Goal: Task Accomplishment & Management: Use online tool/utility

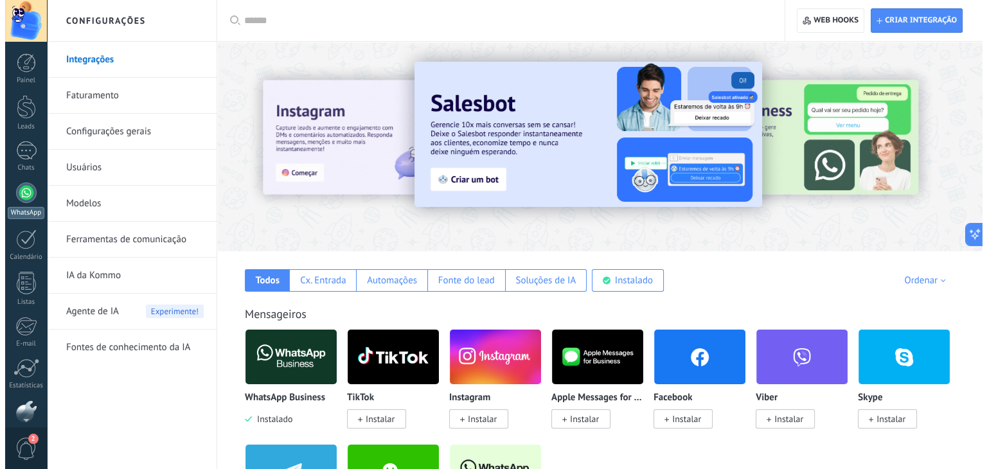
scroll to position [65, 0]
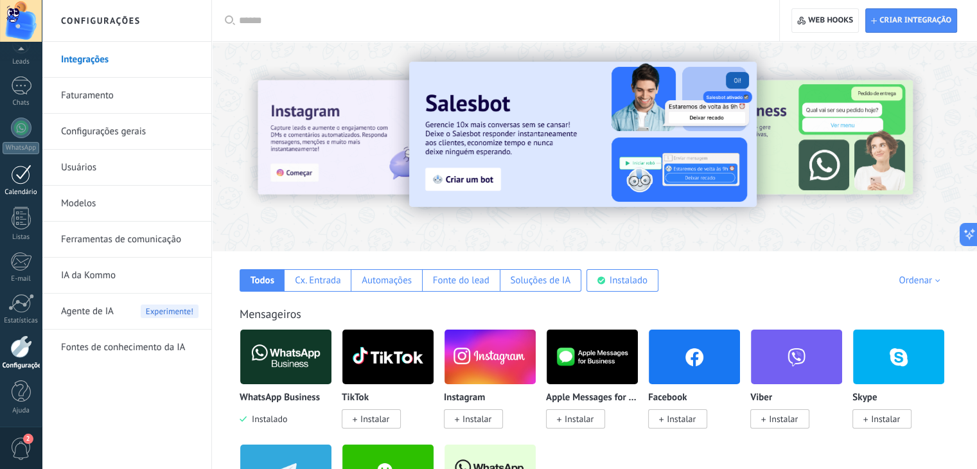
click at [24, 183] on div at bounding box center [21, 174] width 21 height 20
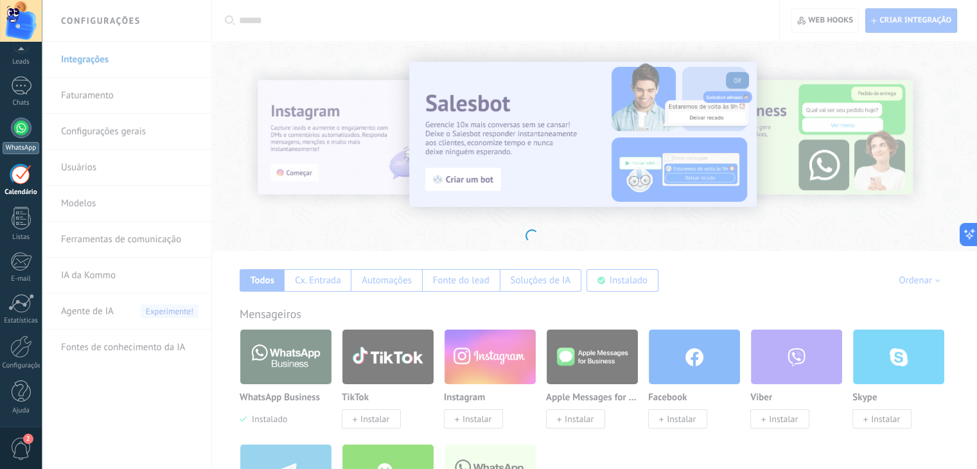
click at [18, 145] on div "WhatsApp" at bounding box center [21, 148] width 37 height 12
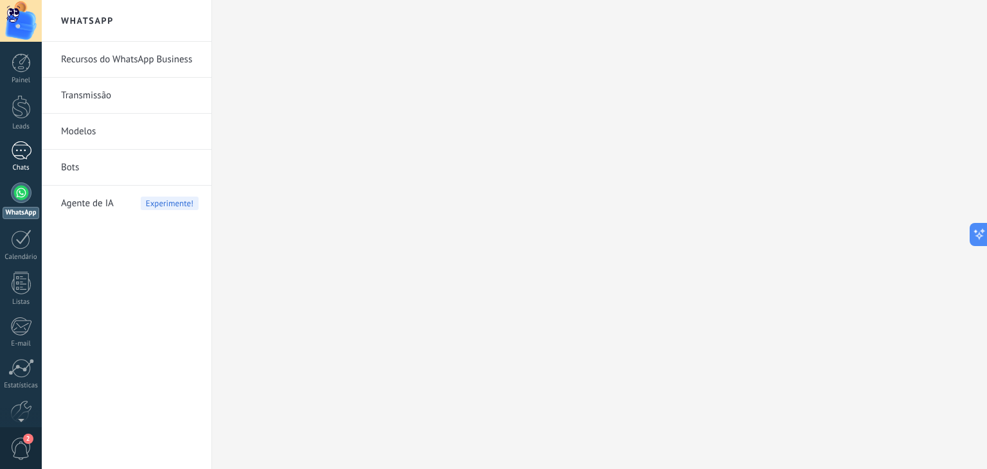
click at [32, 154] on link "Chats" at bounding box center [21, 156] width 42 height 31
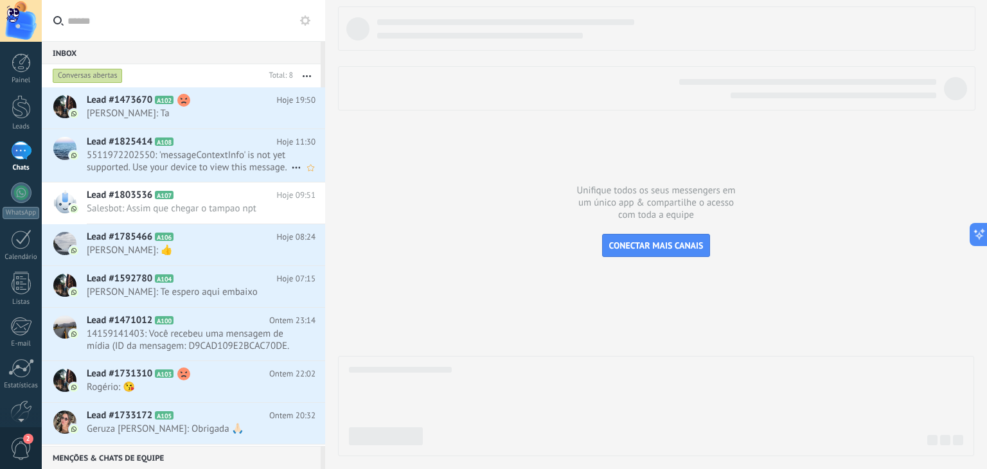
click at [220, 173] on span "5511972202550: 'messageContextInfo' is not yet supported. Use your device to vi…" at bounding box center [189, 161] width 204 height 24
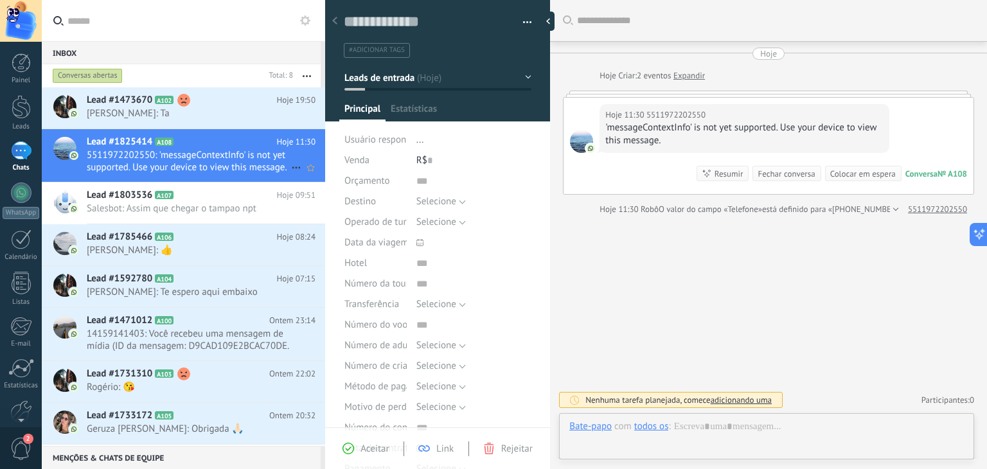
scroll to position [19, 0]
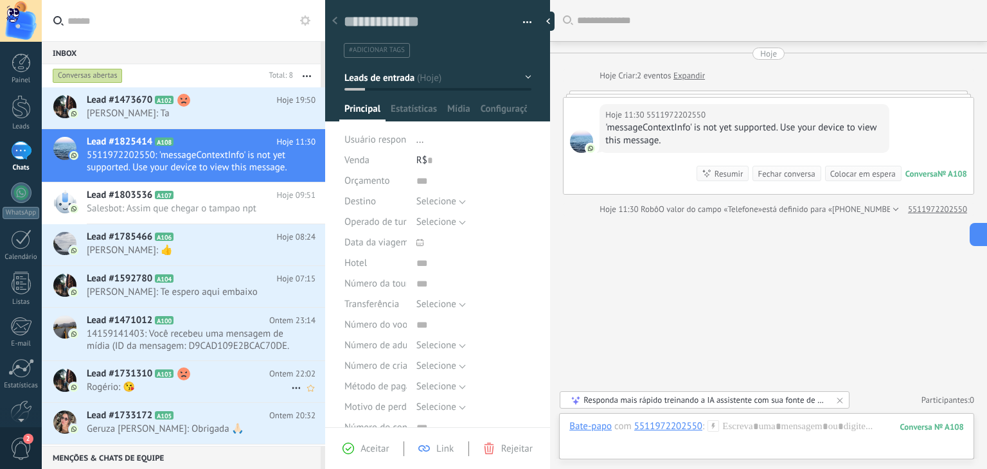
click at [206, 389] on span "Rogério: 😘" at bounding box center [189, 387] width 204 height 12
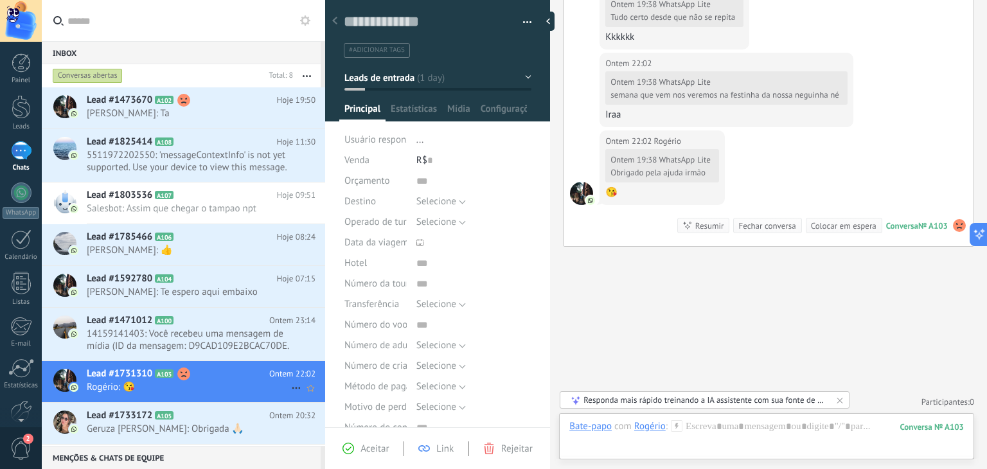
scroll to position [40, 0]
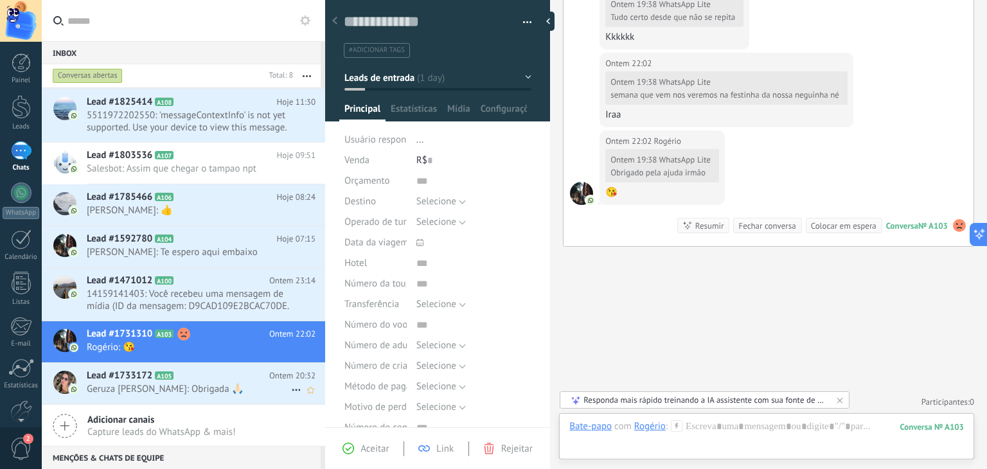
click at [178, 392] on span "Geruza [PERSON_NAME]: Obrigada 🙏🏻" at bounding box center [189, 389] width 204 height 12
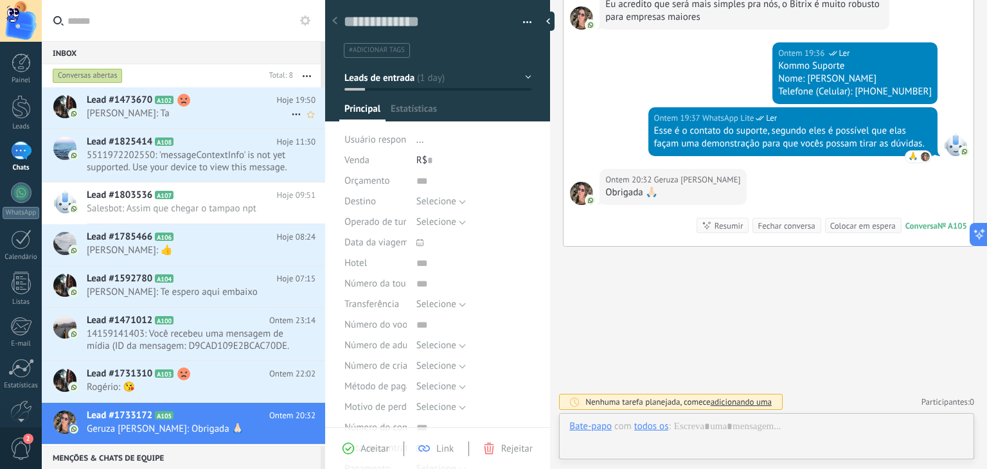
scroll to position [19, 0]
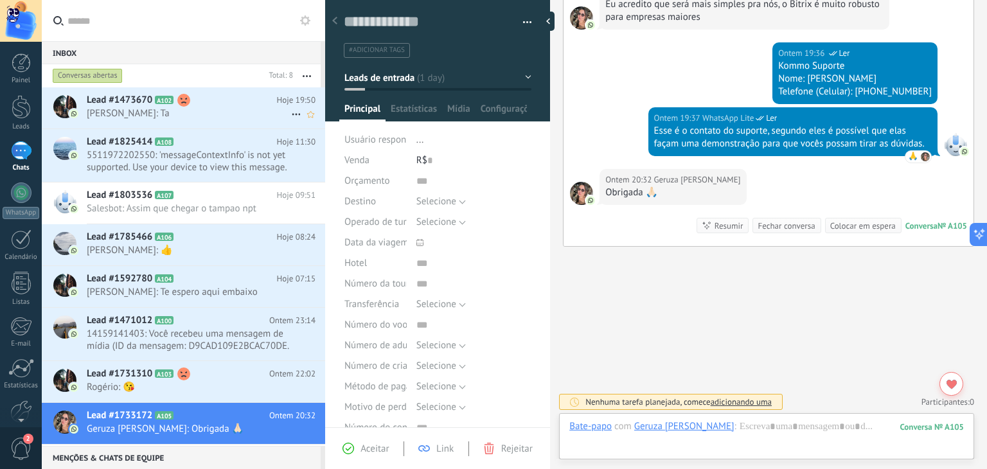
click at [175, 112] on span "[PERSON_NAME]: Ta" at bounding box center [189, 113] width 204 height 12
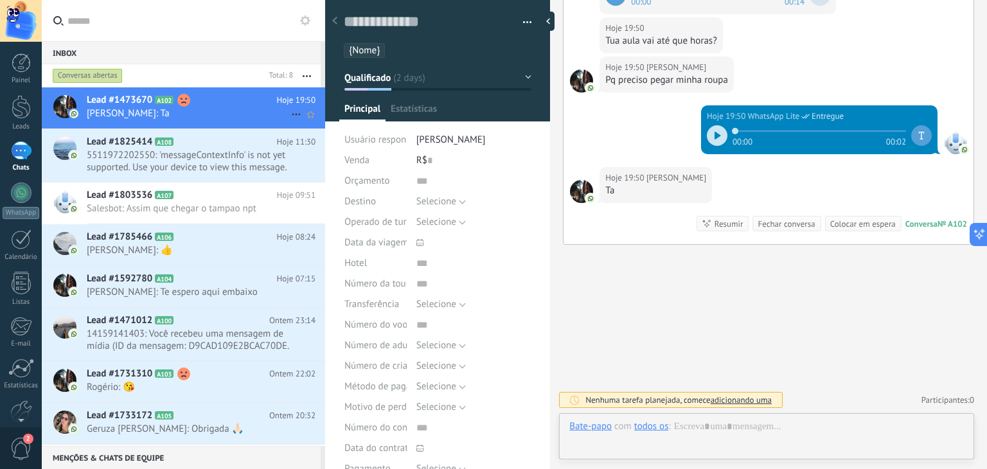
scroll to position [19, 0]
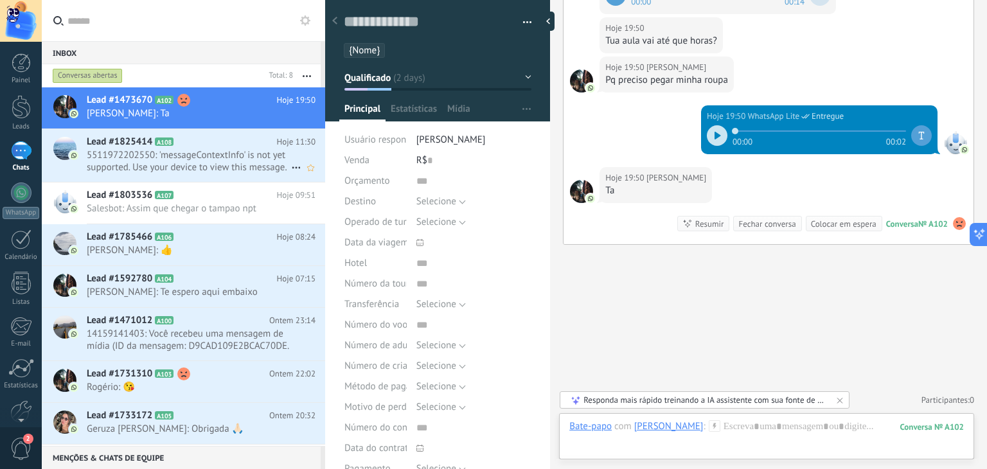
click at [225, 156] on span "5511972202550: 'messageContextInfo' is not yet supported. Use your device to vi…" at bounding box center [189, 161] width 204 height 24
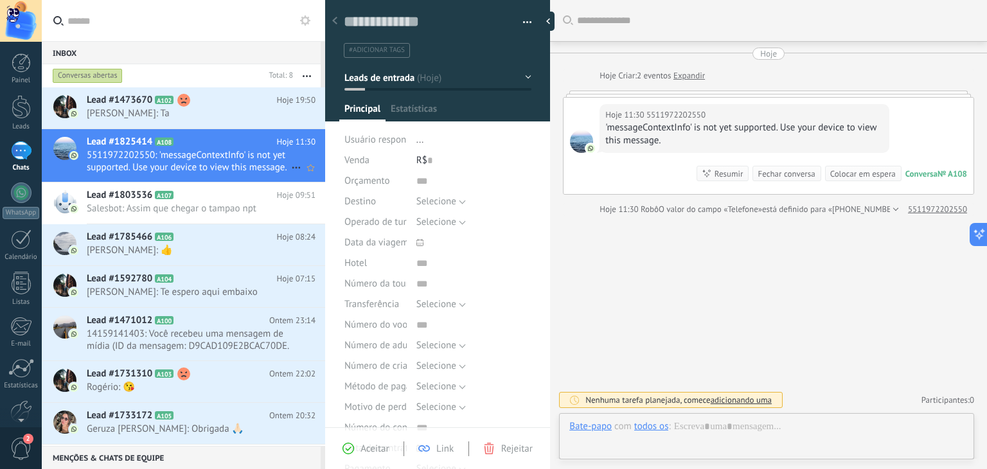
scroll to position [19, 0]
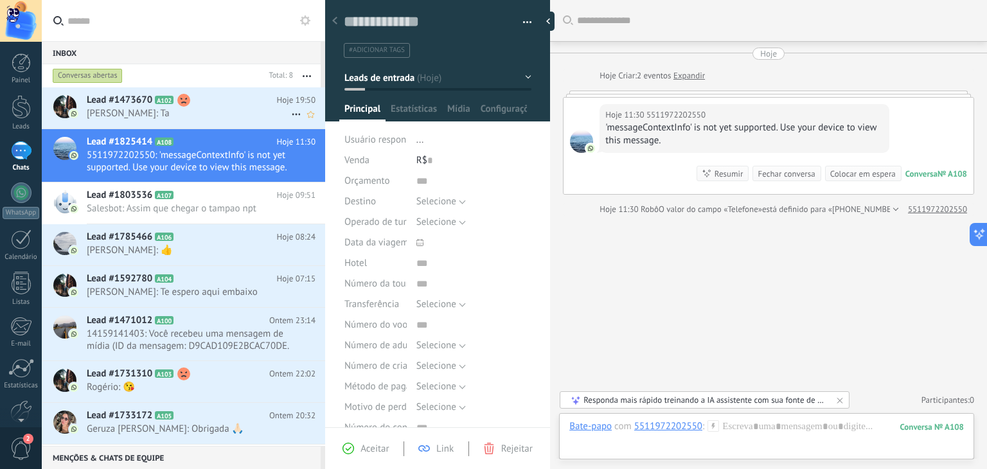
click at [222, 112] on span "[PERSON_NAME]: Ta" at bounding box center [189, 113] width 204 height 12
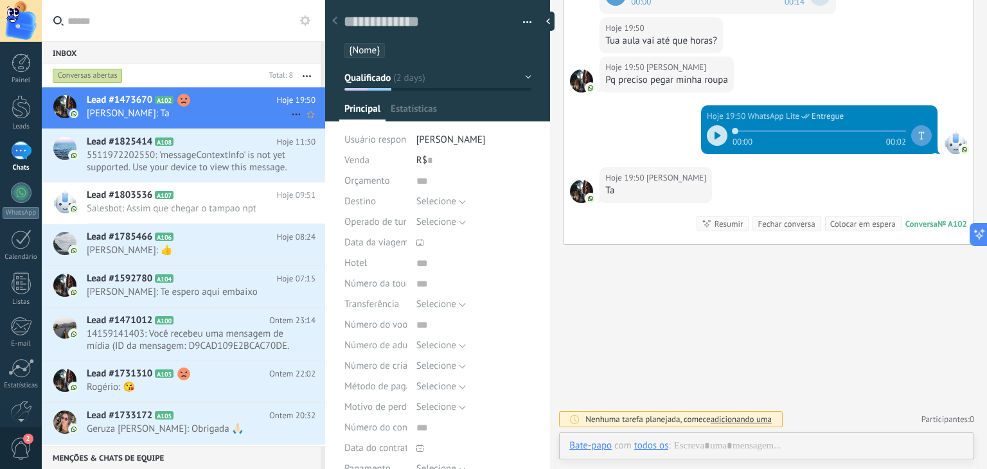
scroll to position [19, 0]
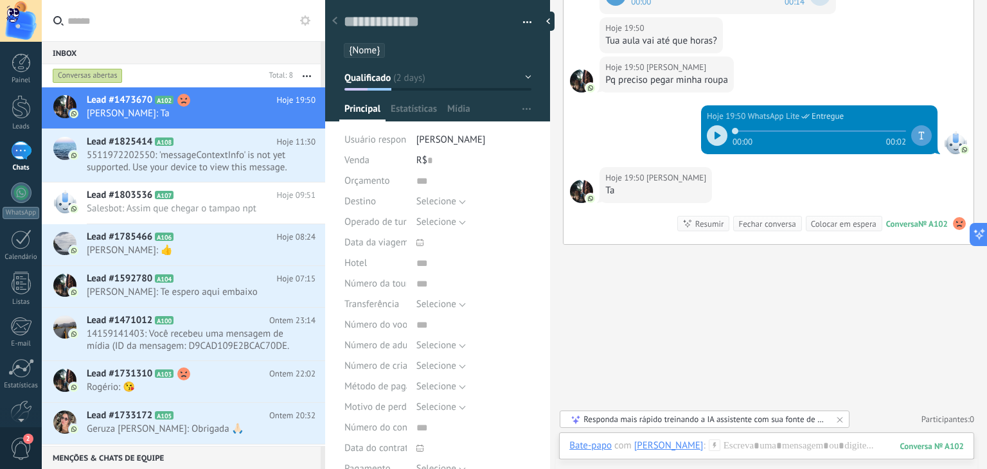
click at [298, 21] on button at bounding box center [304, 20] width 15 height 15
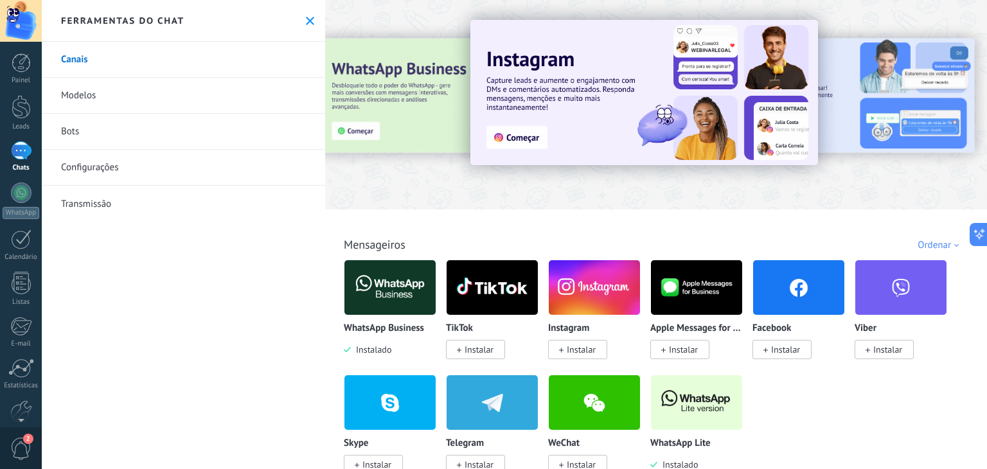
click at [96, 173] on link "Configurações" at bounding box center [183, 168] width 283 height 36
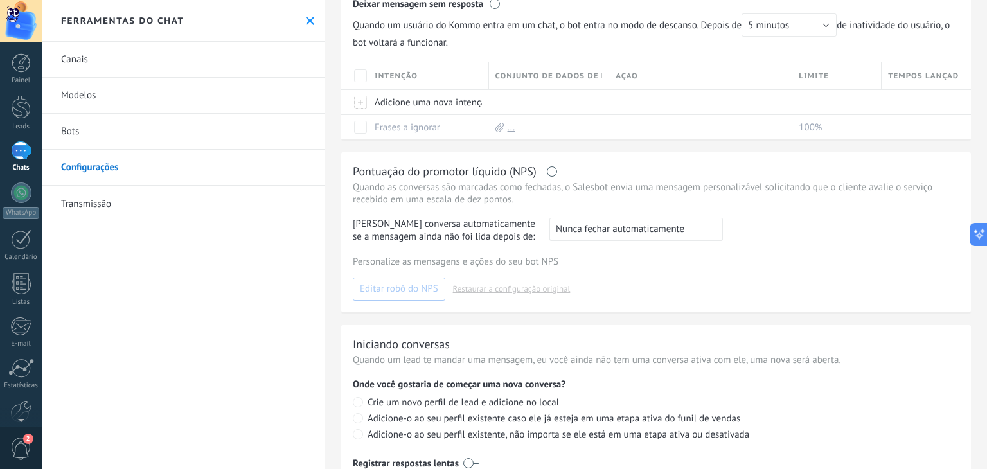
scroll to position [311, 0]
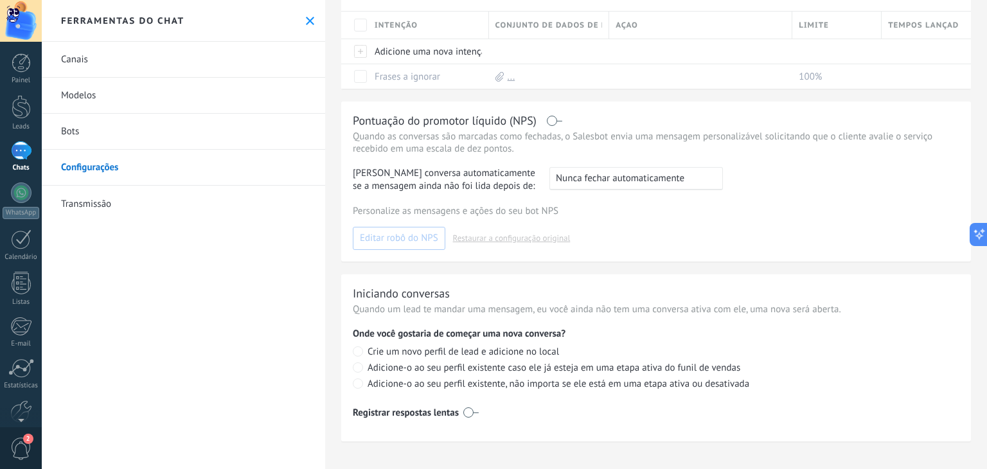
click at [69, 200] on link "Transmissão" at bounding box center [183, 204] width 283 height 36
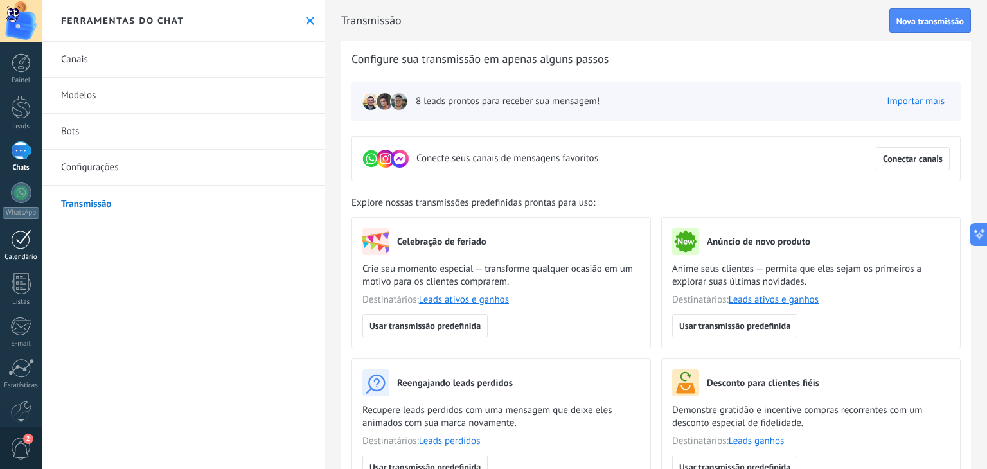
click at [17, 236] on div at bounding box center [21, 239] width 21 height 20
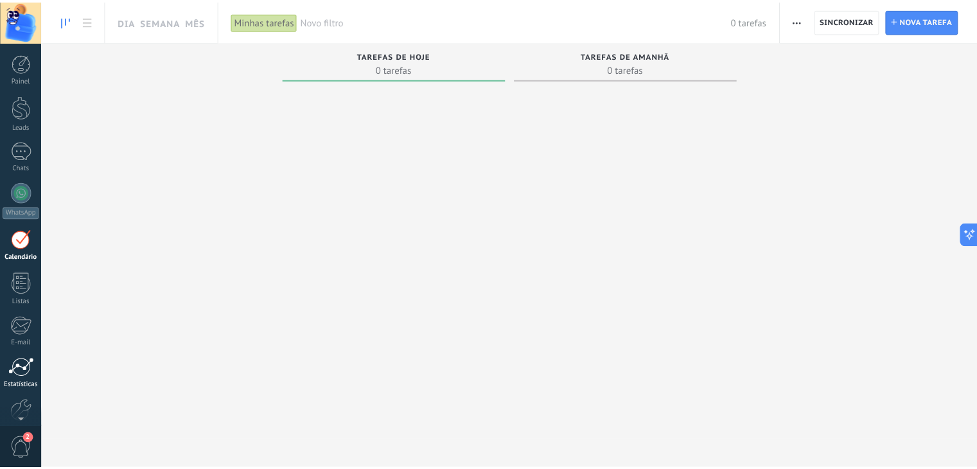
scroll to position [65, 0]
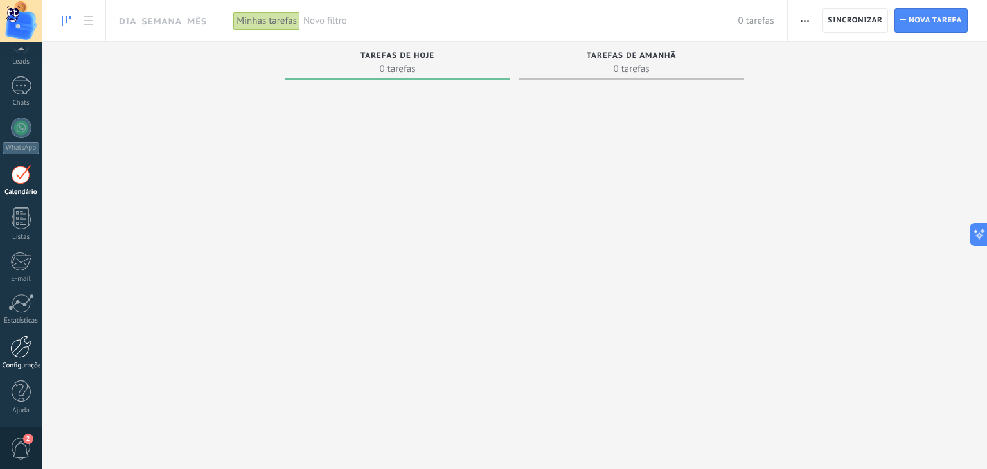
click at [21, 345] on div at bounding box center [21, 346] width 22 height 22
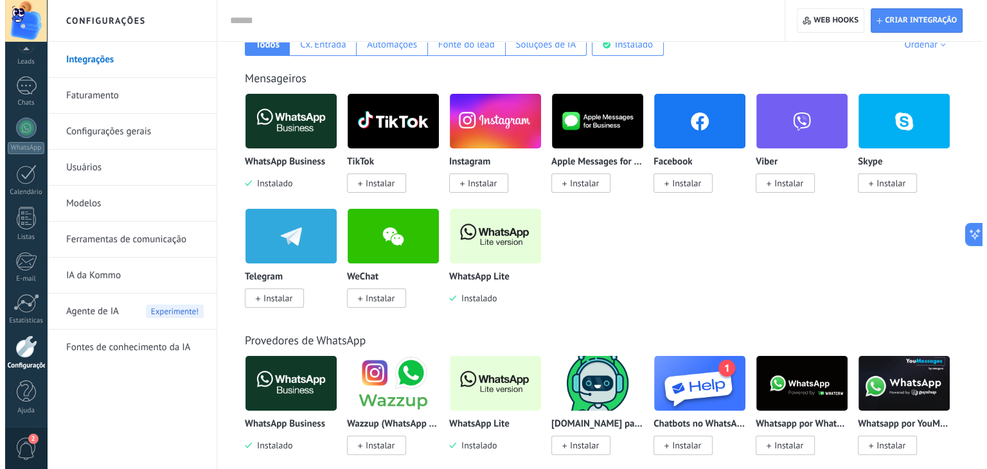
scroll to position [236, 0]
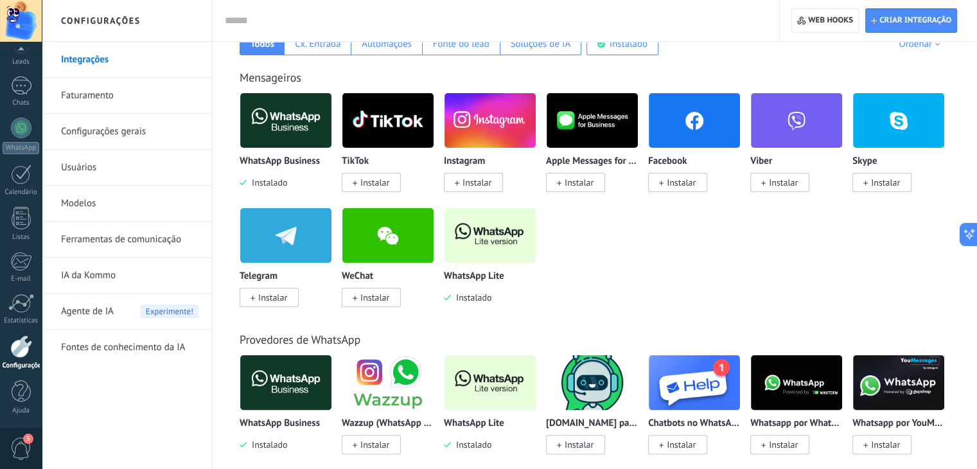
click at [663, 276] on div "WhatsApp Business Instalado TikTok Instalar Instagram Instalar Apple Messages f…" at bounding box center [601, 207] width 723 height 230
click at [880, 16] on span "Criar integração" at bounding box center [915, 20] width 72 height 10
type textarea "*********"
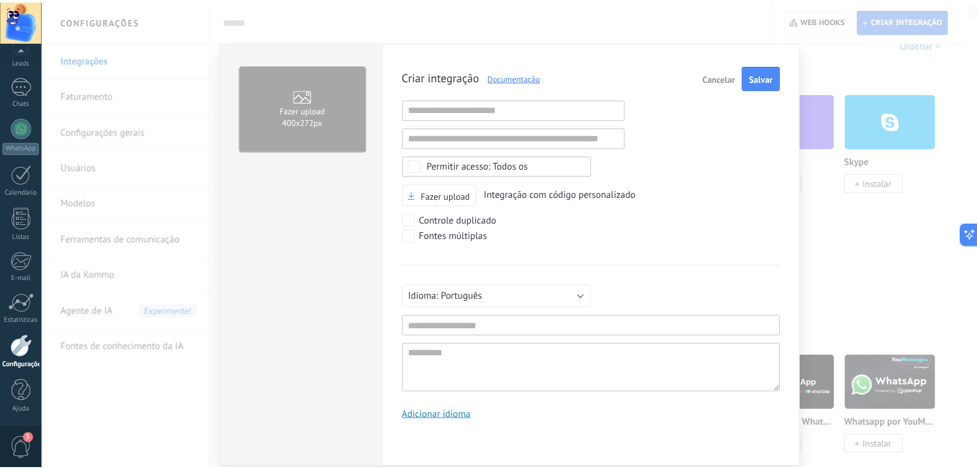
scroll to position [12, 0]
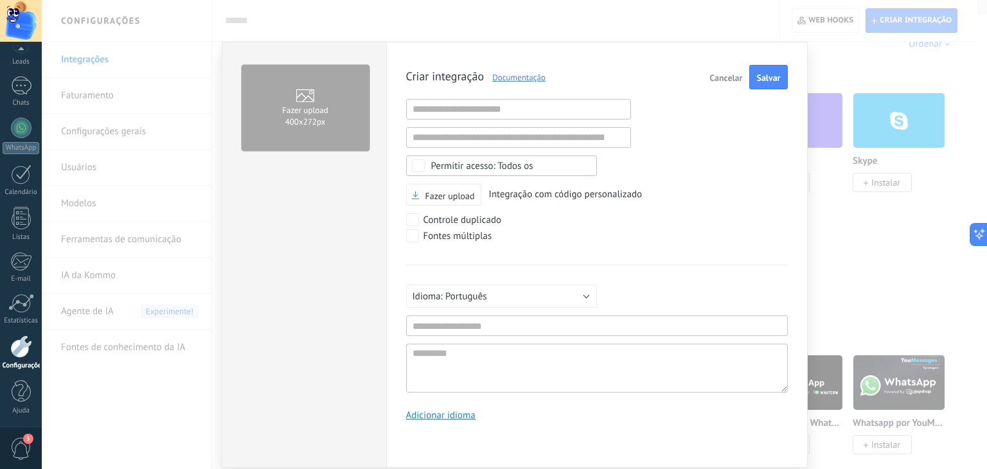
click at [727, 77] on span "Cancelar" at bounding box center [725, 77] width 33 height 9
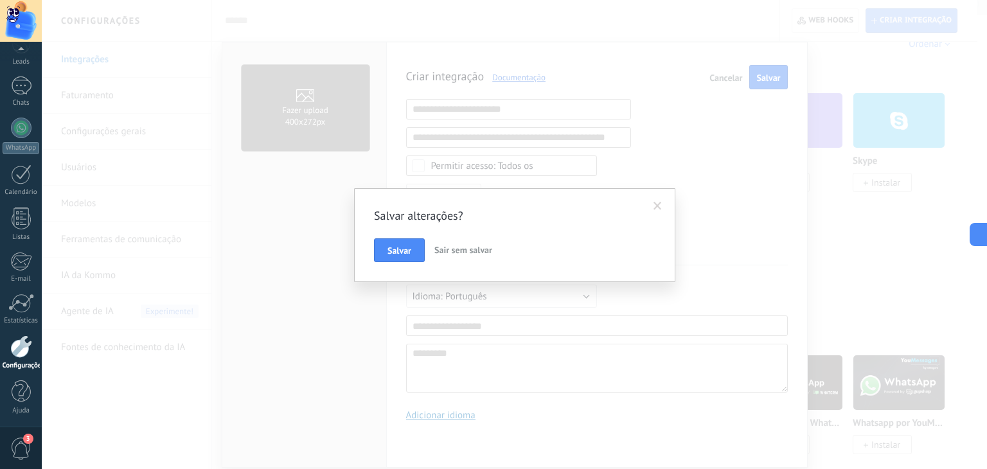
click at [480, 247] on span "Sair sem salvar" at bounding box center [463, 250] width 58 height 12
